Goal: Obtain resource: Obtain resource

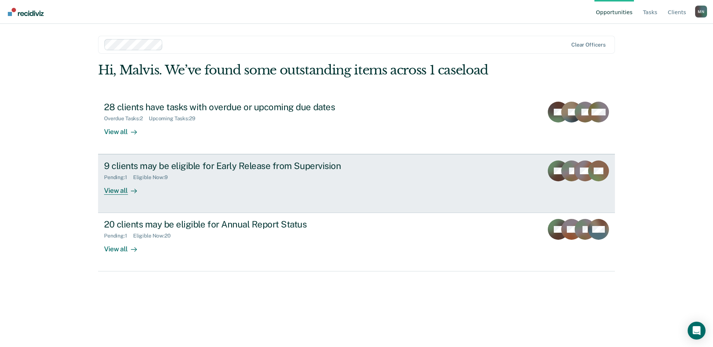
click at [151, 171] on div "9 clients may be eligible for Early Release from Supervision" at bounding box center [235, 166] width 262 height 11
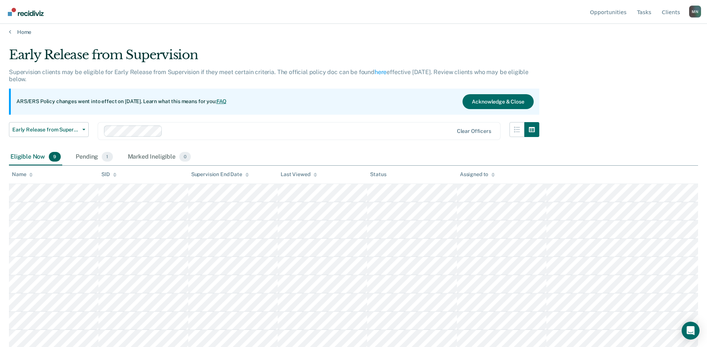
scroll to position [5, 0]
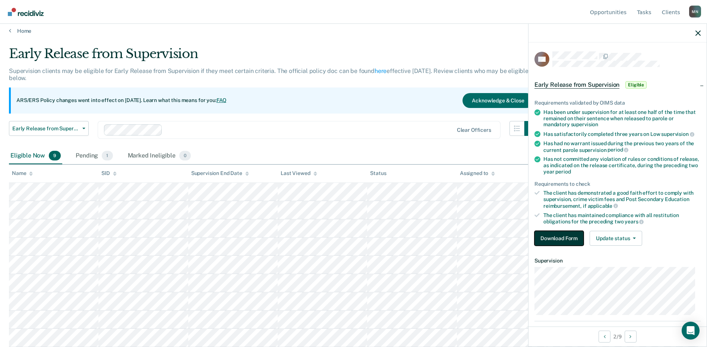
click at [550, 237] on button "Download Form" at bounding box center [559, 238] width 49 height 15
